Goal: Find specific page/section: Find specific page/section

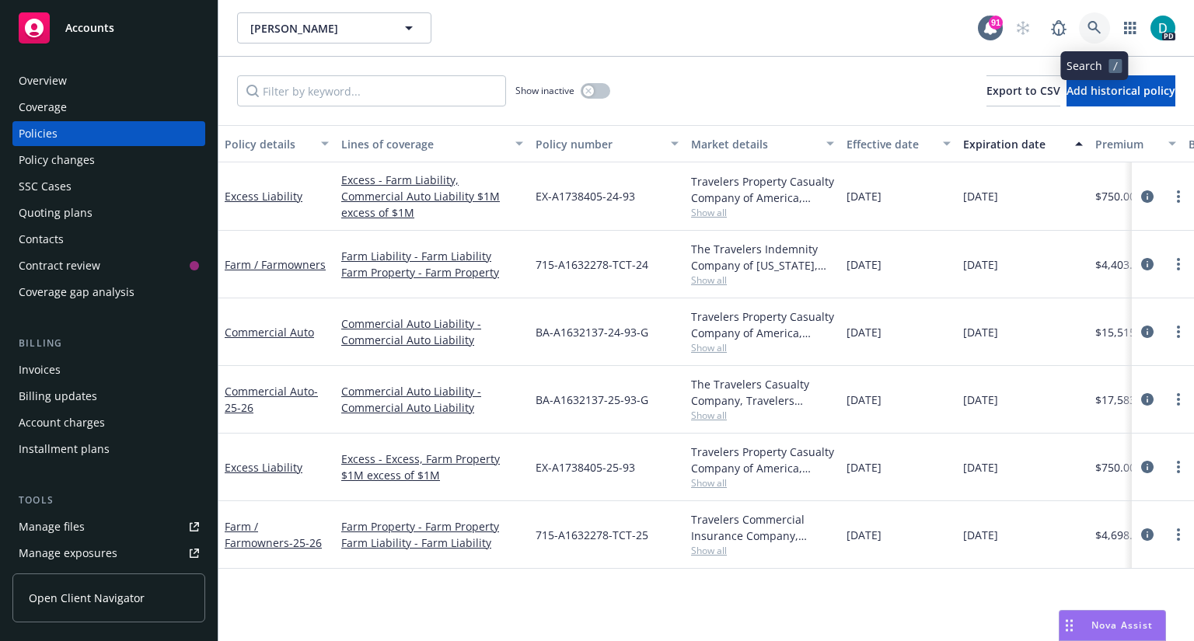
click at [1092, 22] on icon at bounding box center [1093, 27] width 13 height 13
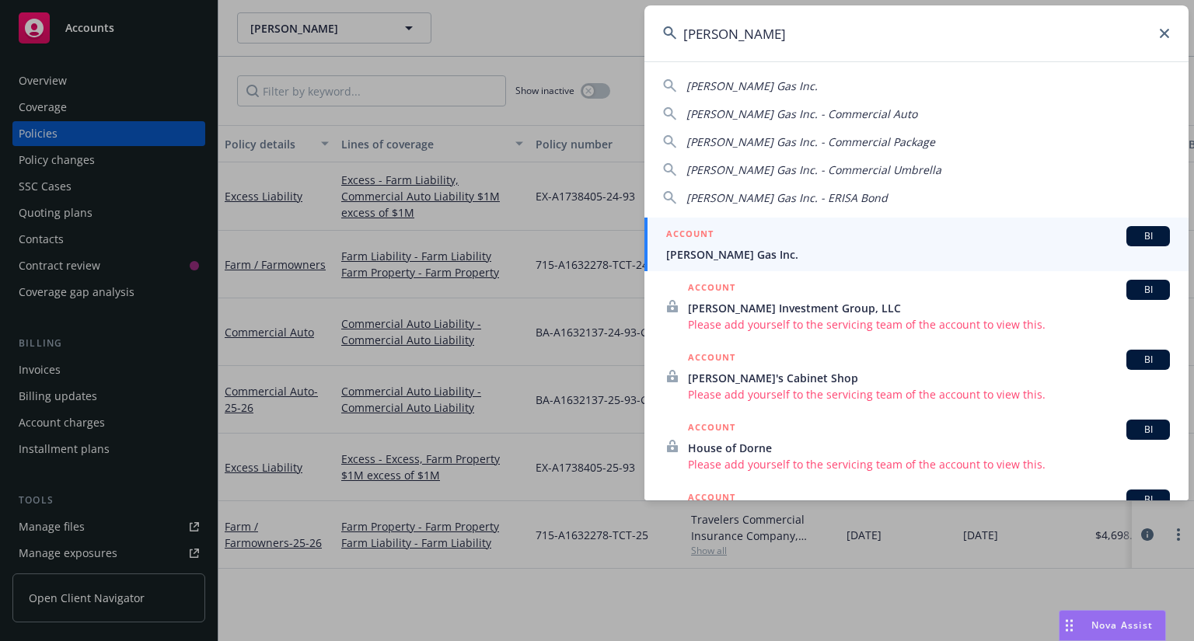
click at [764, 85] on div "[PERSON_NAME] Gas Inc." at bounding box center [916, 86] width 507 height 16
type input "[PERSON_NAME] Gas Inc."
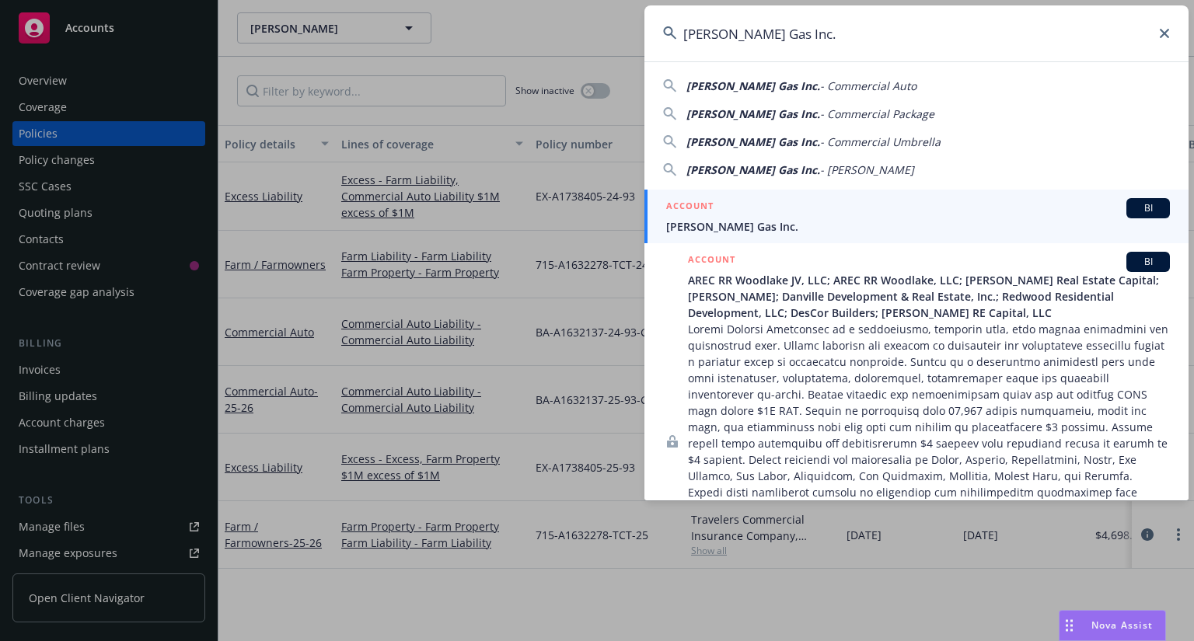
click at [702, 215] on h5 "ACCOUNT" at bounding box center [689, 207] width 47 height 19
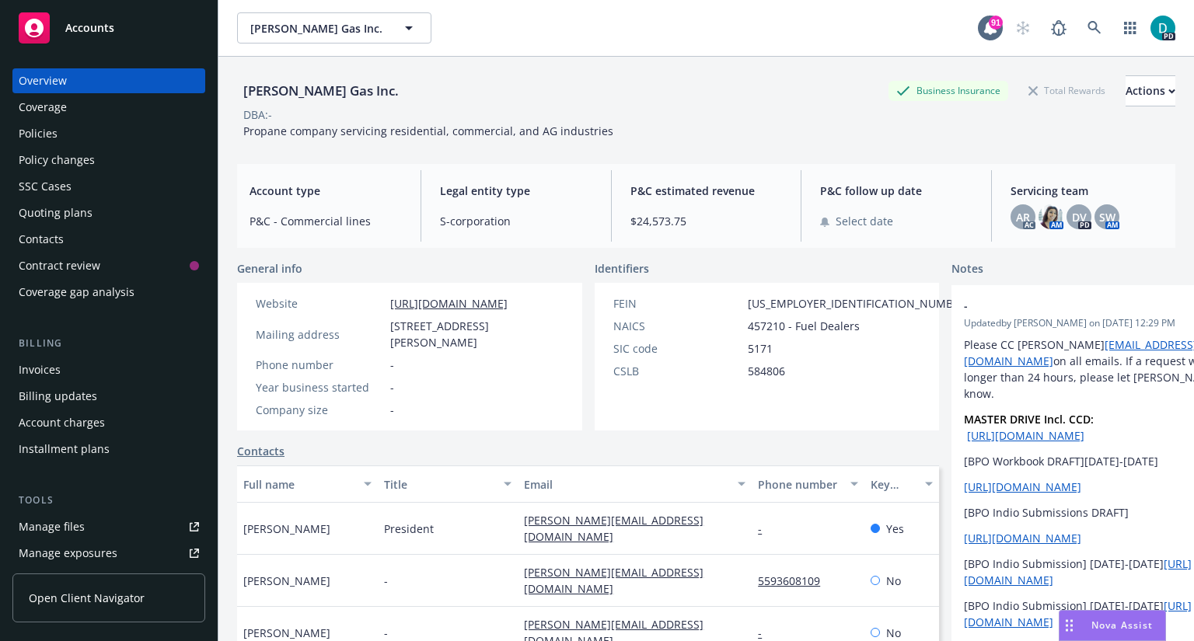
click at [72, 133] on div "Policies" at bounding box center [109, 133] width 180 height 25
